Goal: Navigation & Orientation: Find specific page/section

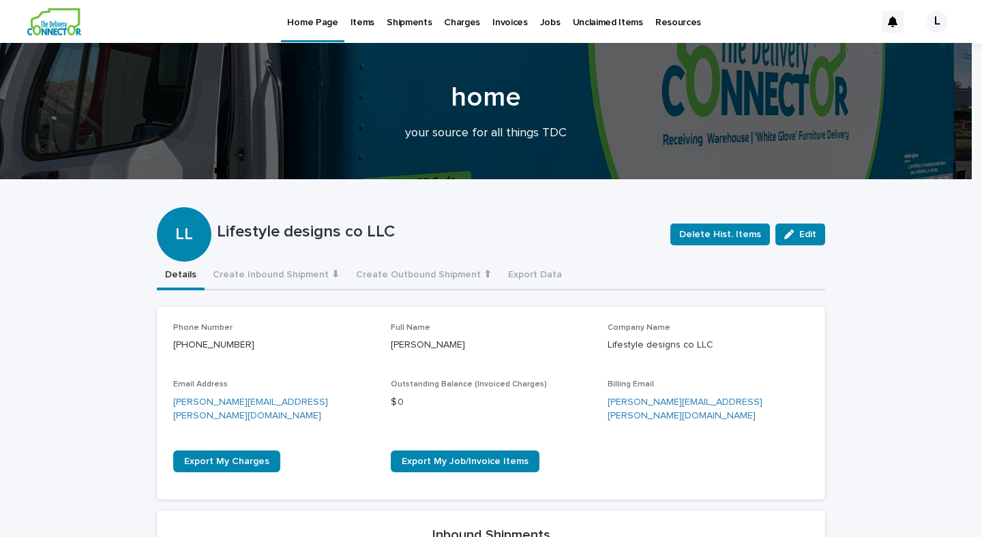
click at [361, 23] on p "Items" at bounding box center [363, 14] width 24 height 29
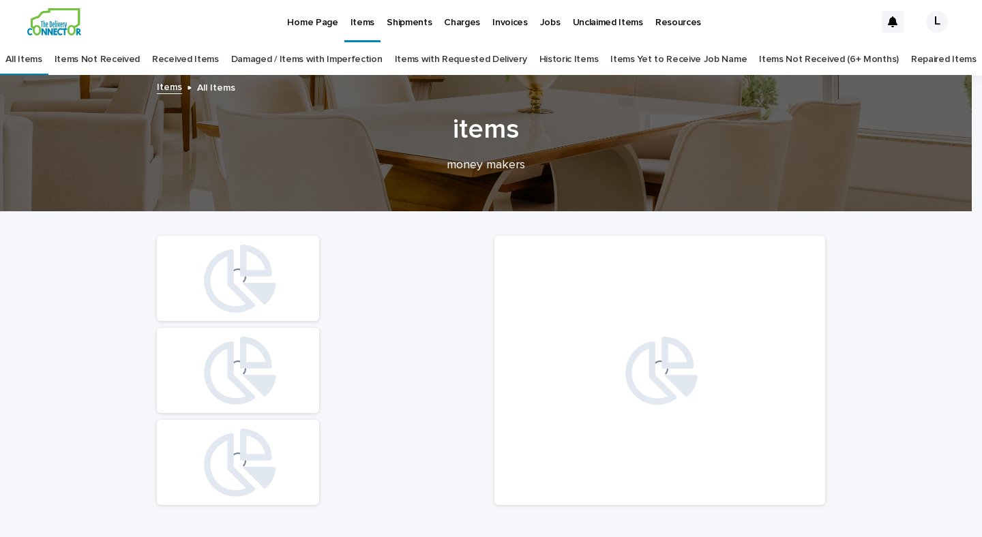
click at [590, 25] on p "Unclaimed Items" at bounding box center [608, 14] width 70 height 29
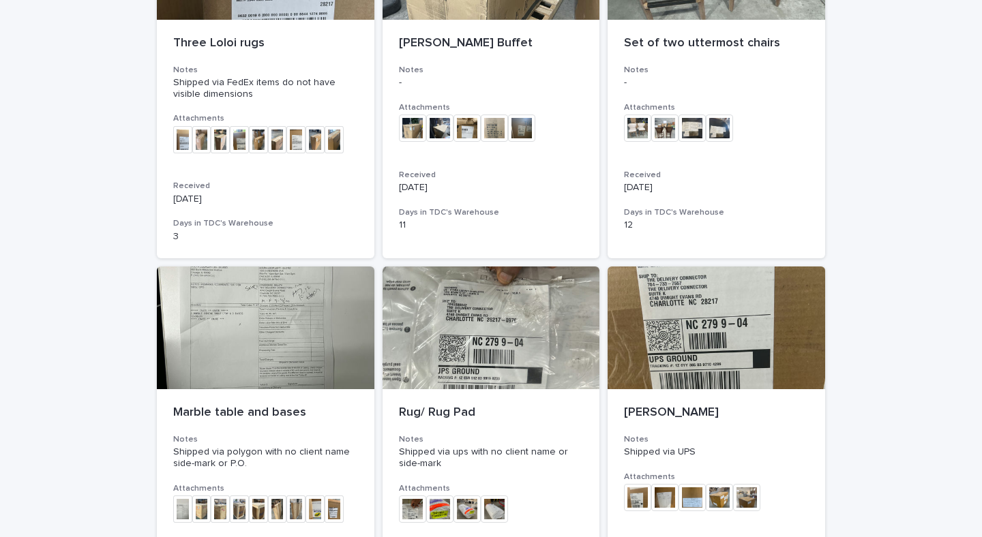
scroll to position [391, 0]
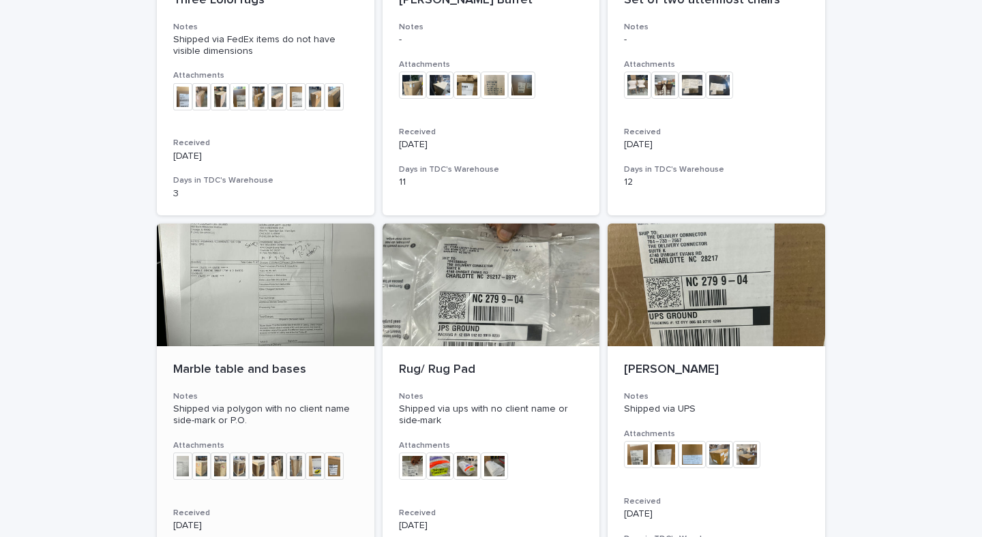
click at [254, 304] on div at bounding box center [266, 285] width 218 height 123
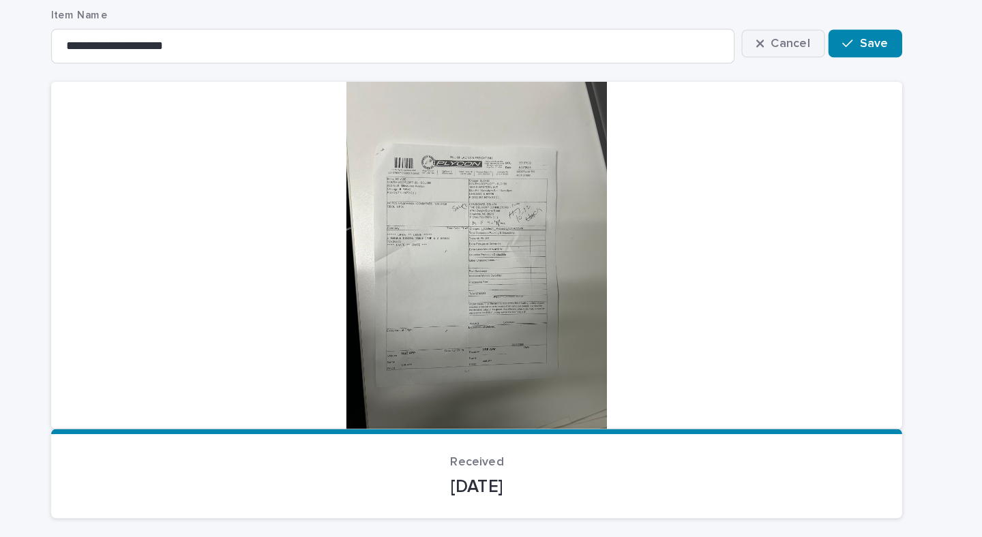
click at [737, 98] on span "Cancel" at bounding box center [737, 100] width 31 height 10
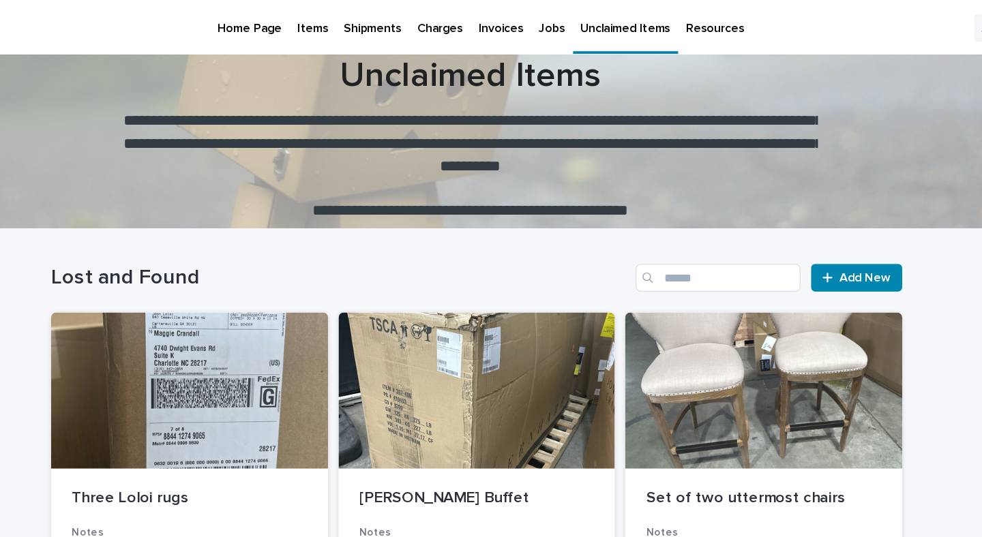
click at [355, 20] on p "Items" at bounding box center [363, 14] width 24 height 29
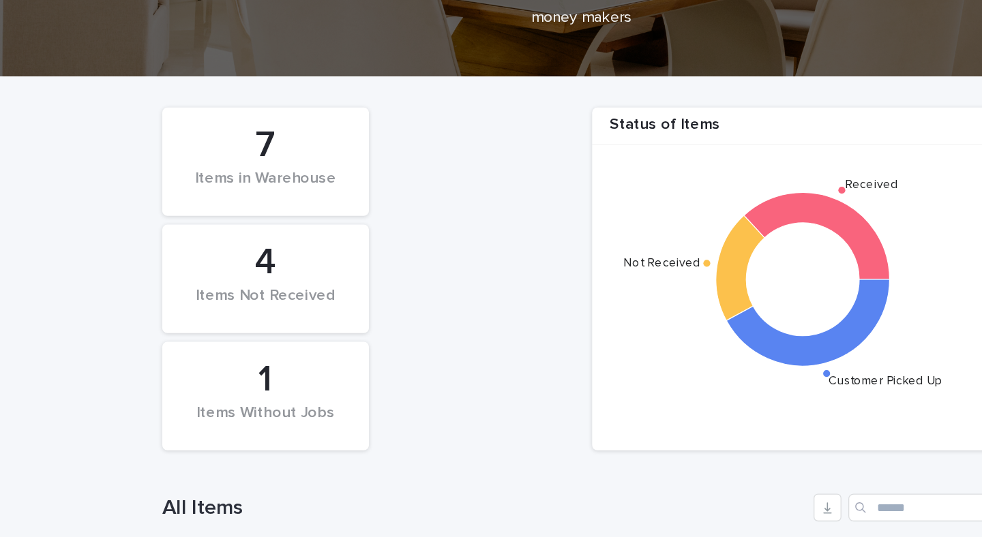
scroll to position [108, 0]
click at [234, 254] on div "4" at bounding box center [238, 250] width 116 height 34
click at [597, 250] on icon at bounding box center [611, 254] width 38 height 83
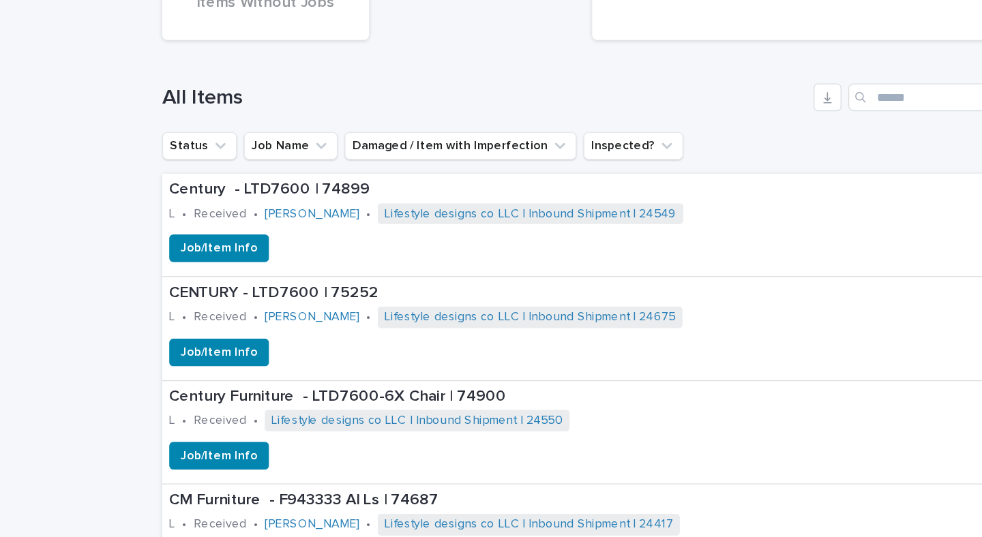
scroll to position [429, 0]
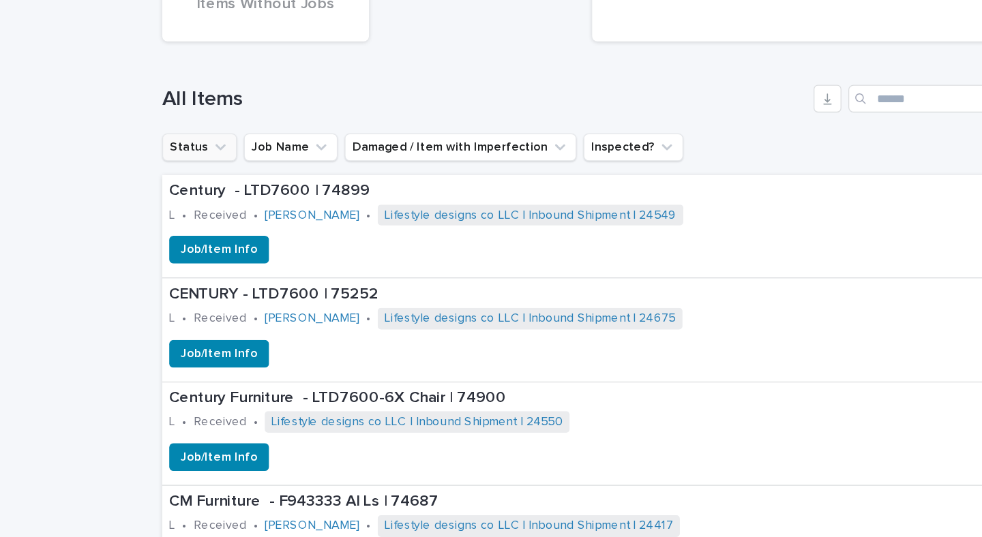
click at [186, 158] on button "Status" at bounding box center [186, 160] width 59 height 22
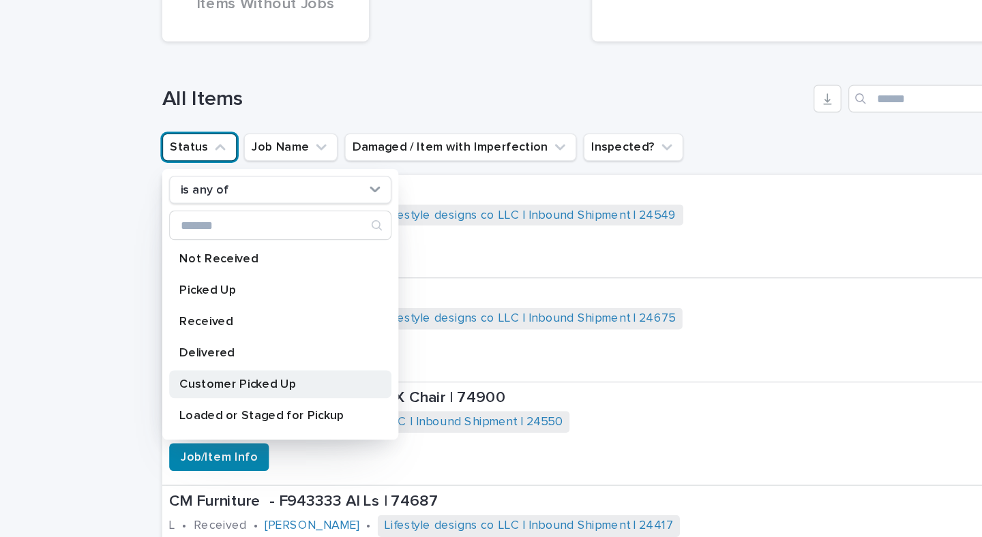
scroll to position [22, 0]
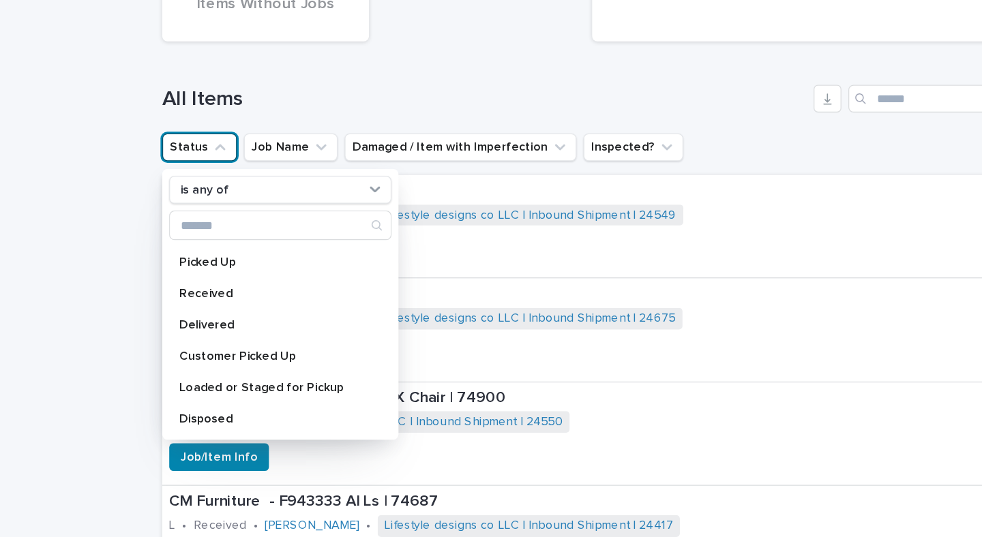
click at [128, 235] on div "Loading... Saving… Loading... Saving… Status of Items Received Not Received Cus…" at bounding box center [491, 486] width 982 height 1407
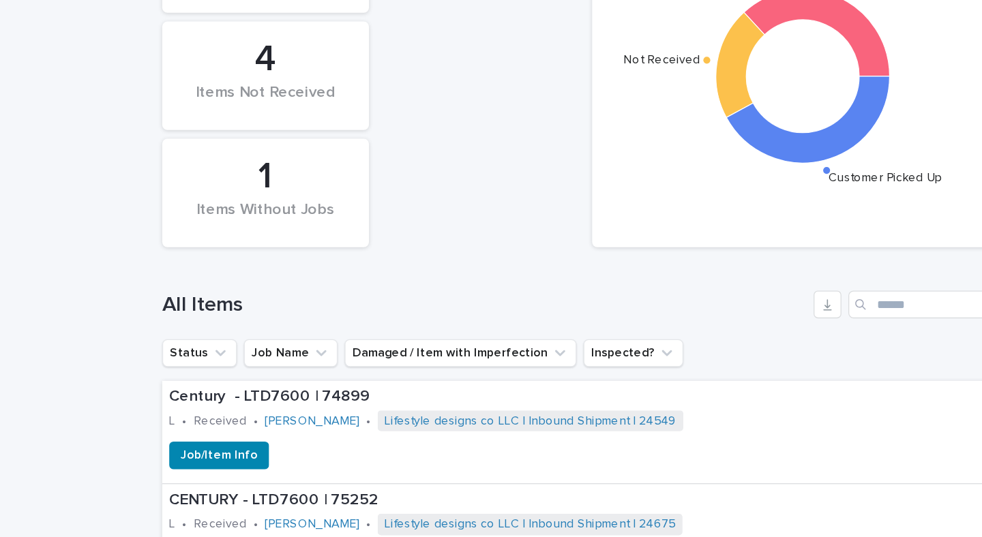
scroll to position [114, 0]
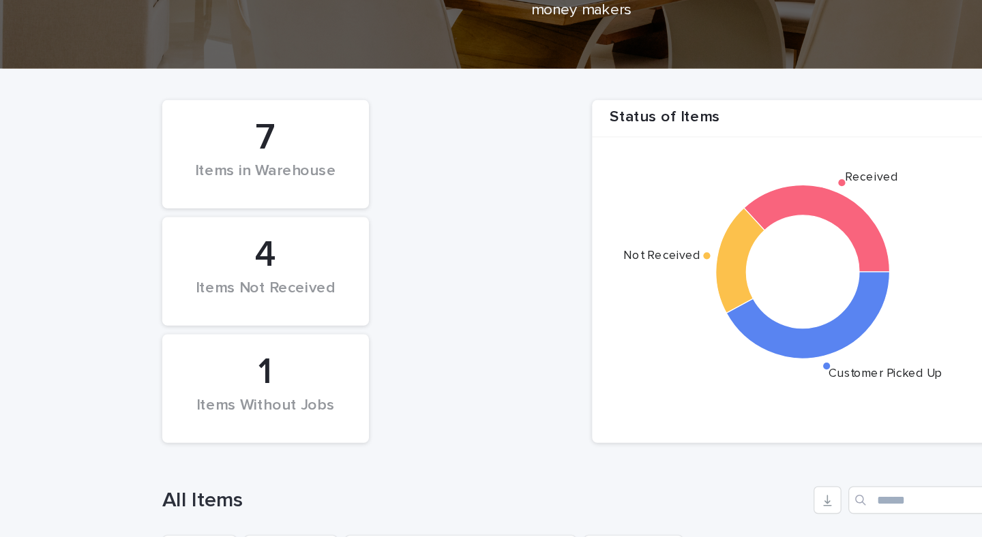
click at [233, 255] on div "4" at bounding box center [238, 244] width 116 height 34
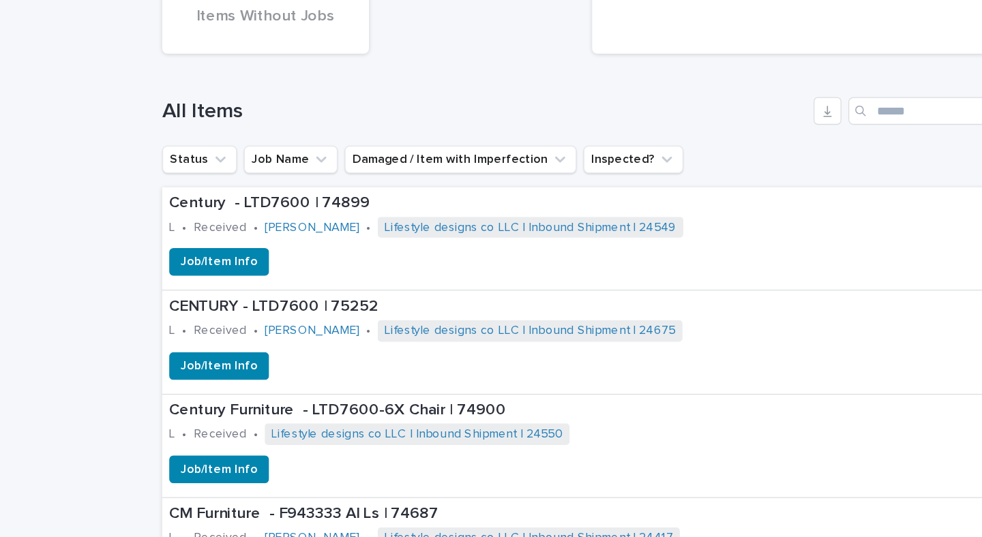
scroll to position [0, 0]
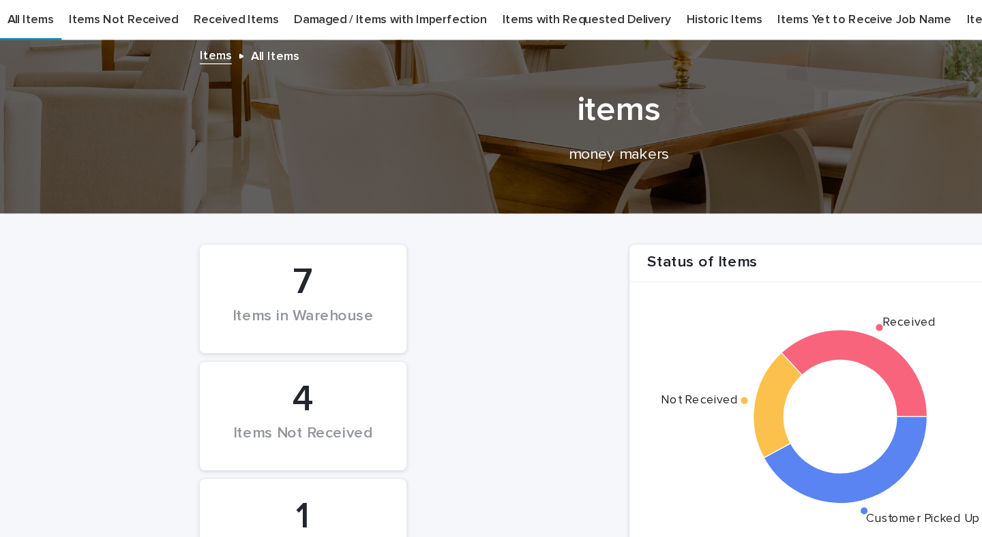
click at [120, 55] on link "Items Not Received" at bounding box center [97, 60] width 85 height 32
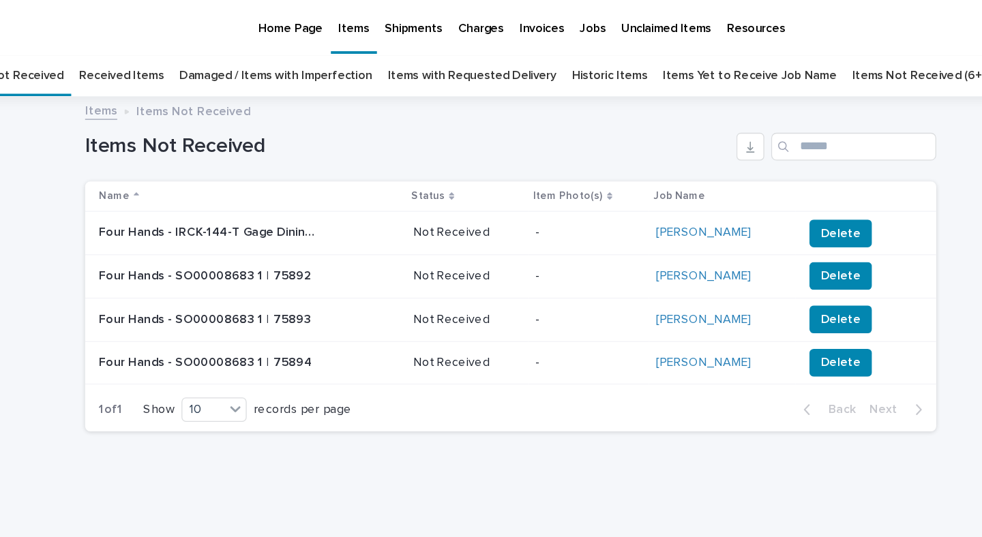
click at [417, 22] on p "Shipments" at bounding box center [414, 14] width 45 height 29
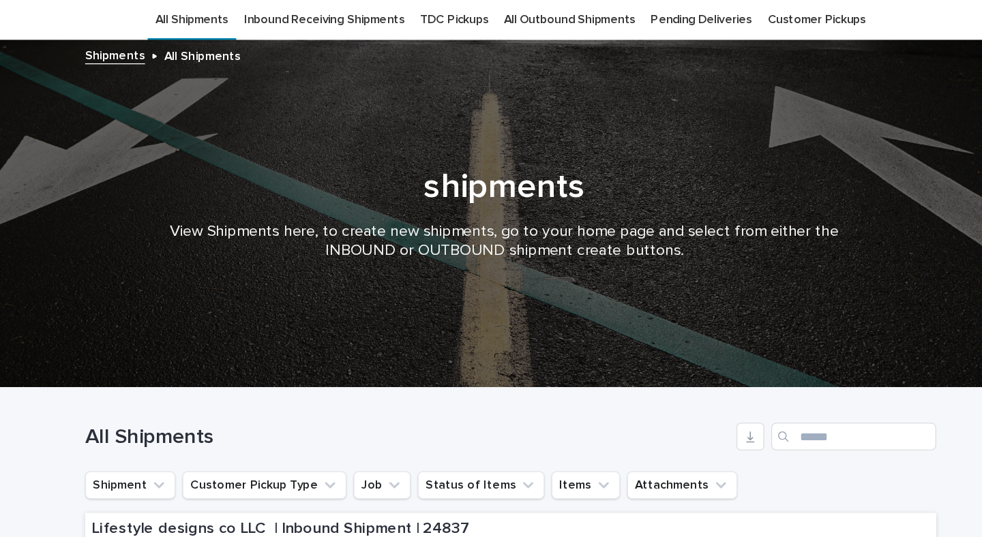
click at [342, 55] on link "Inbound Receiving Shipments" at bounding box center [345, 60] width 126 height 32
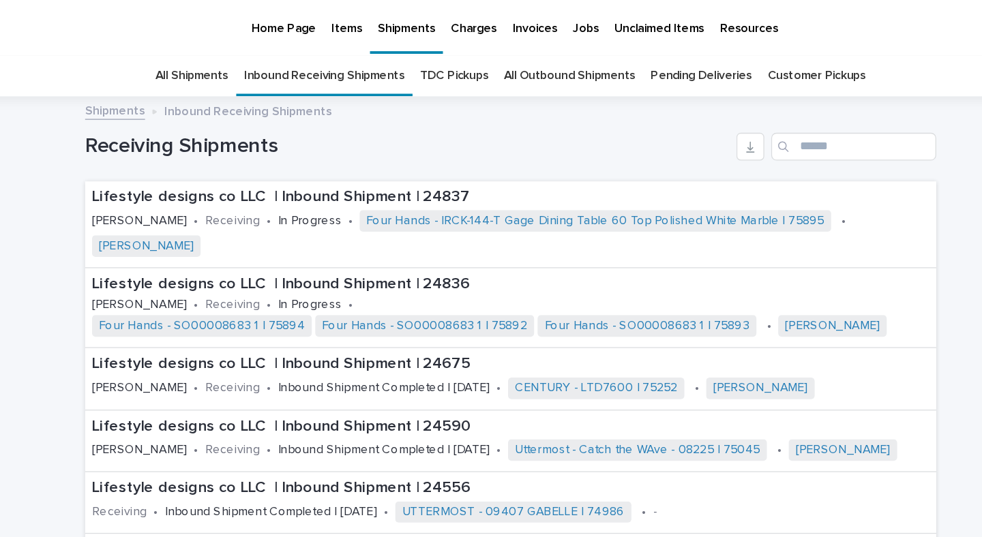
click at [301, 12] on p "Home Page" at bounding box center [312, 14] width 50 height 29
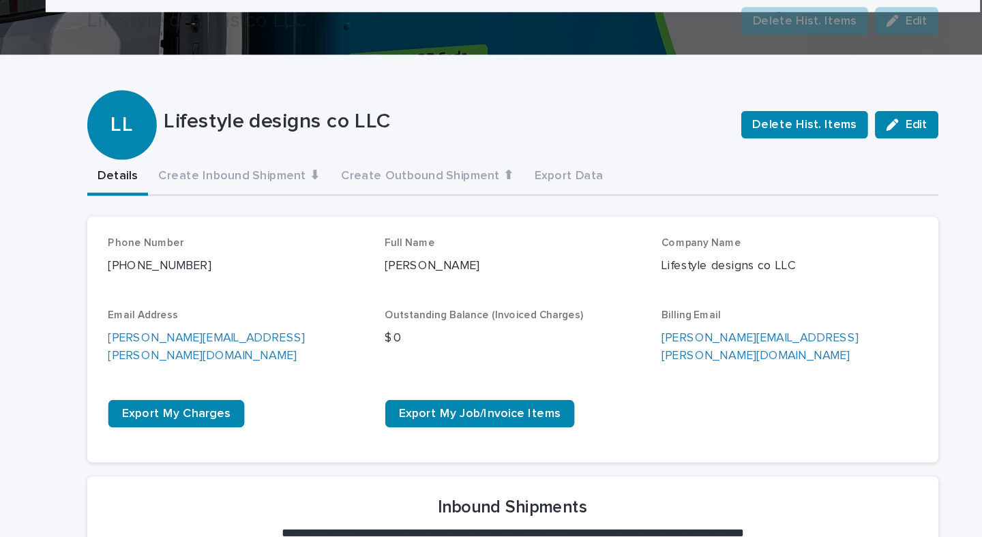
scroll to position [398, 0]
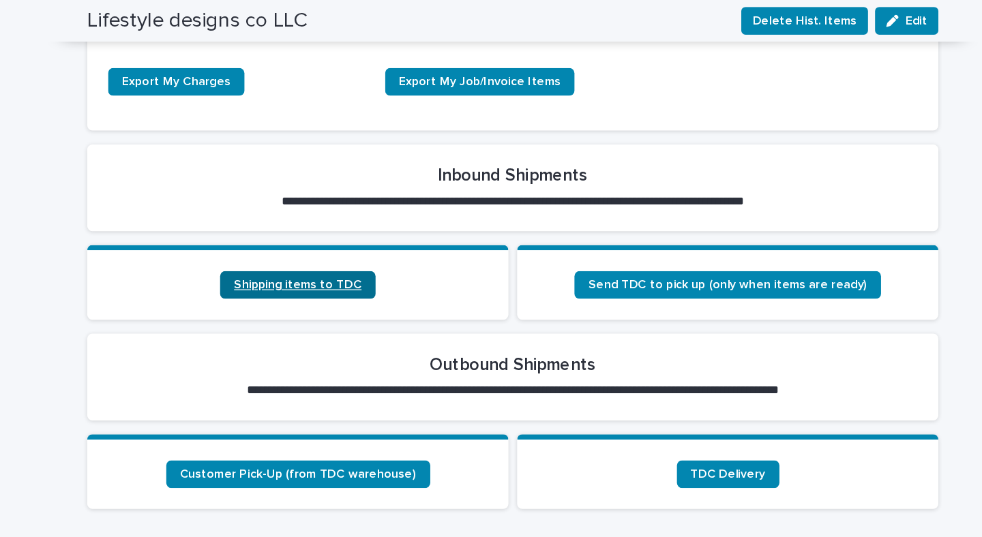
click at [327, 219] on span "Shipping items to TDC" at bounding box center [322, 224] width 100 height 10
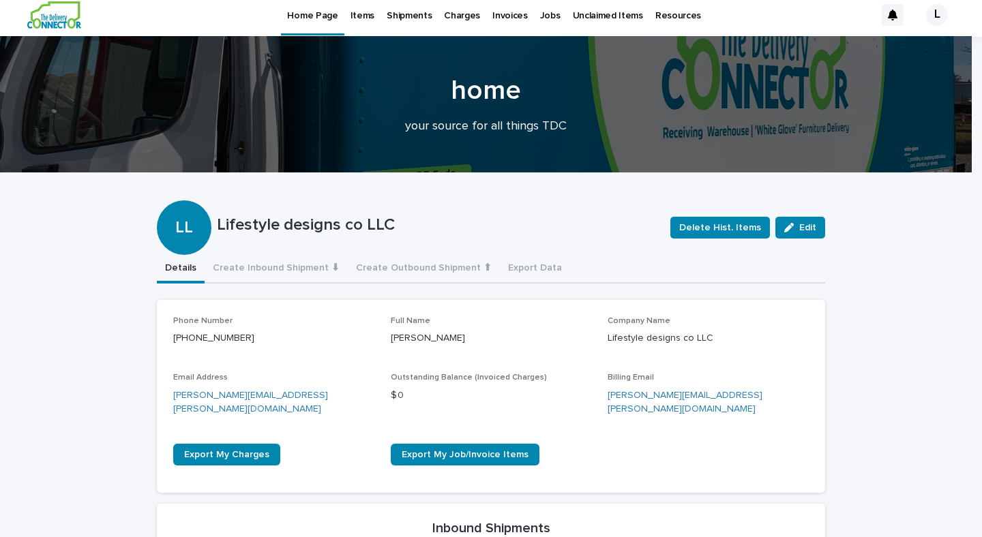
scroll to position [8, 0]
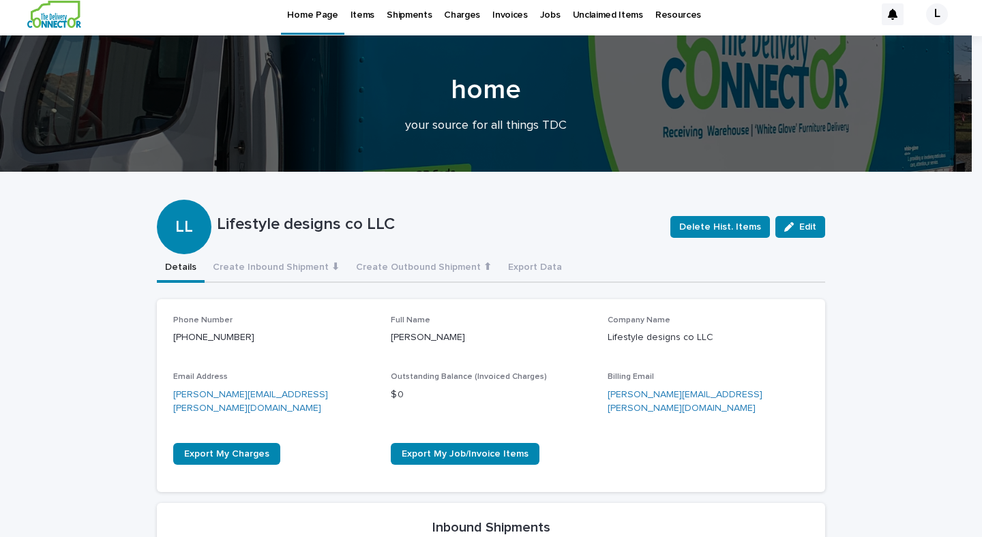
click at [394, 17] on p "Shipments" at bounding box center [409, 6] width 45 height 29
